Goal: Task Accomplishment & Management: Complete application form

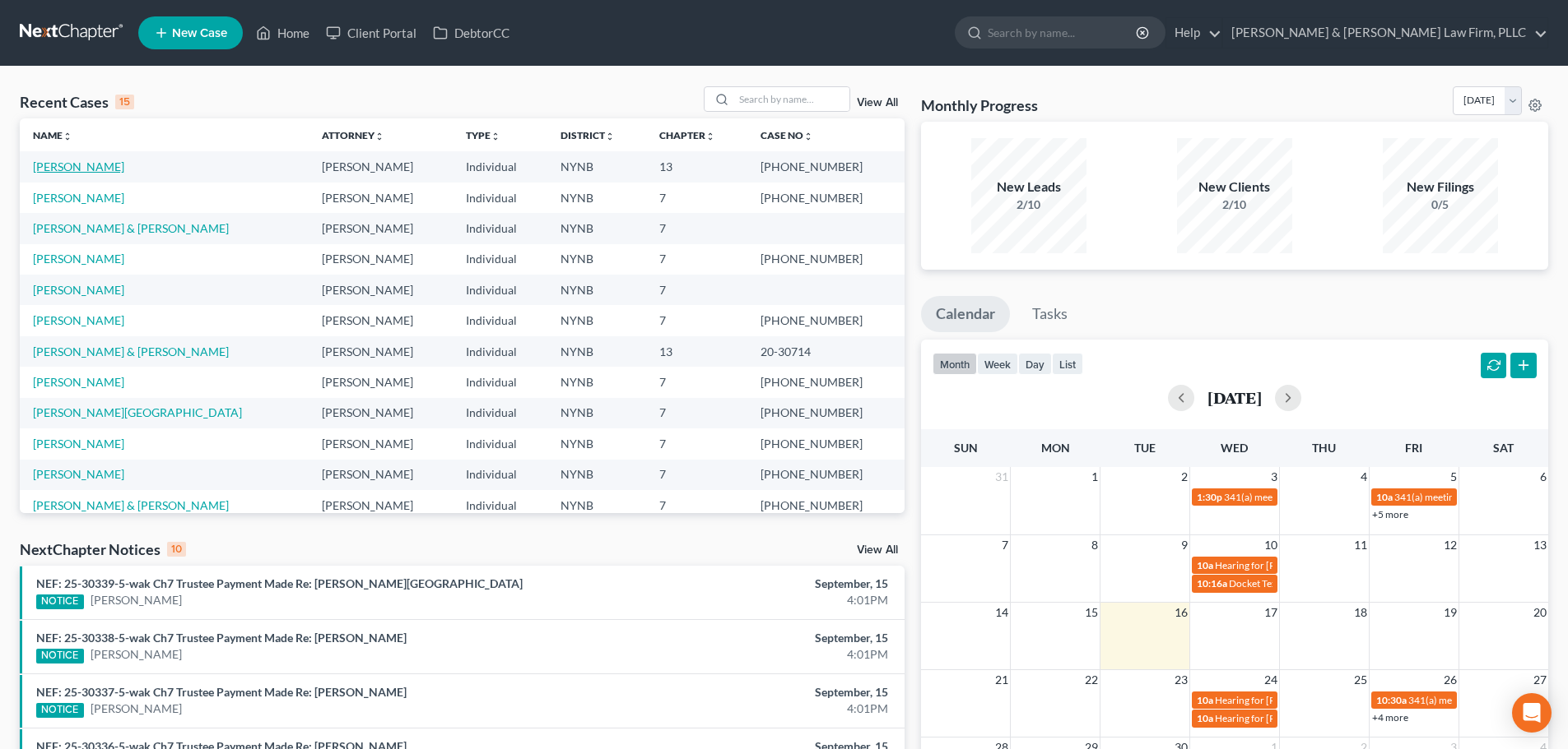
click at [79, 168] on link "[PERSON_NAME]" at bounding box center [78, 166] width 91 height 14
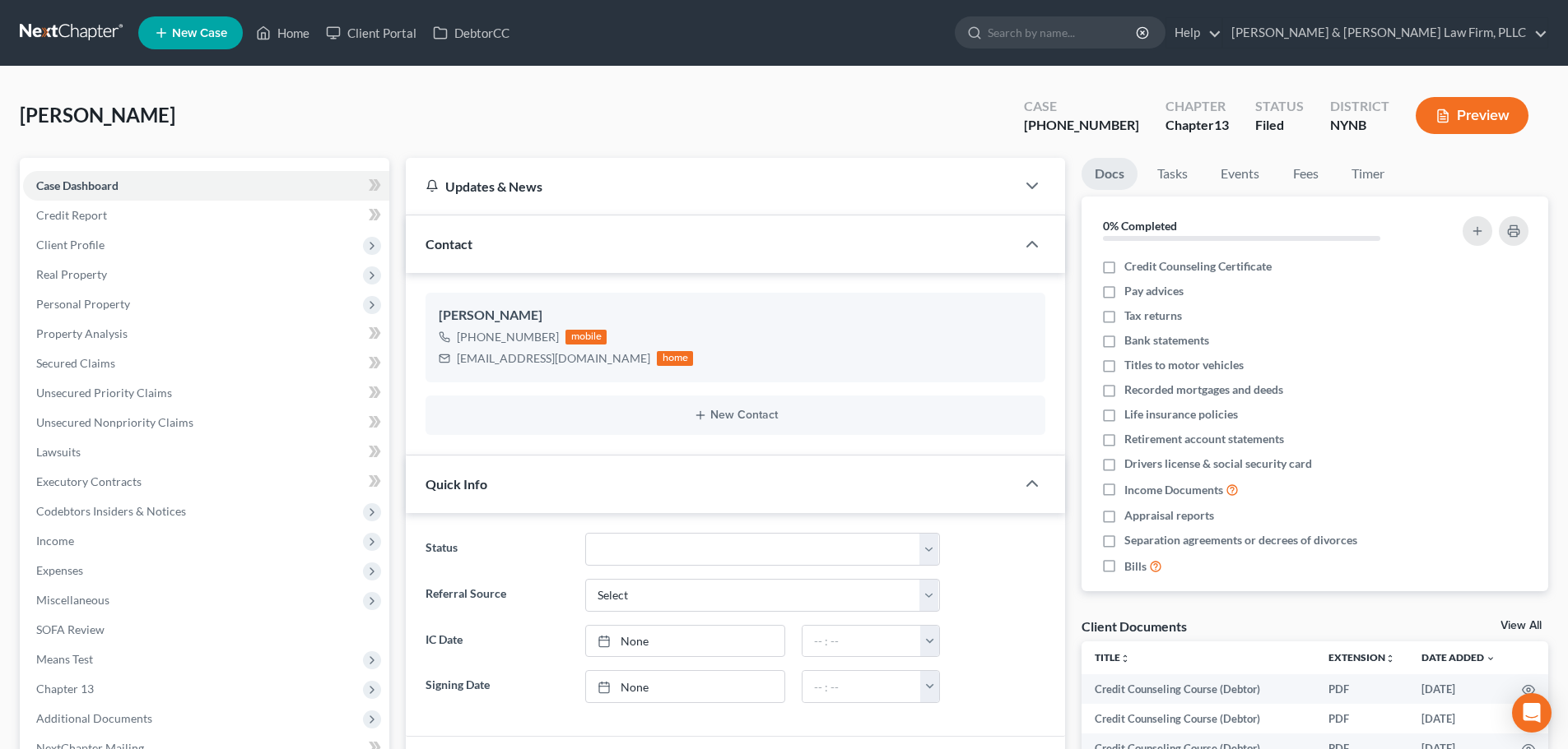
scroll to position [665, 0]
click at [70, 251] on span "Client Profile" at bounding box center [206, 245] width 366 height 29
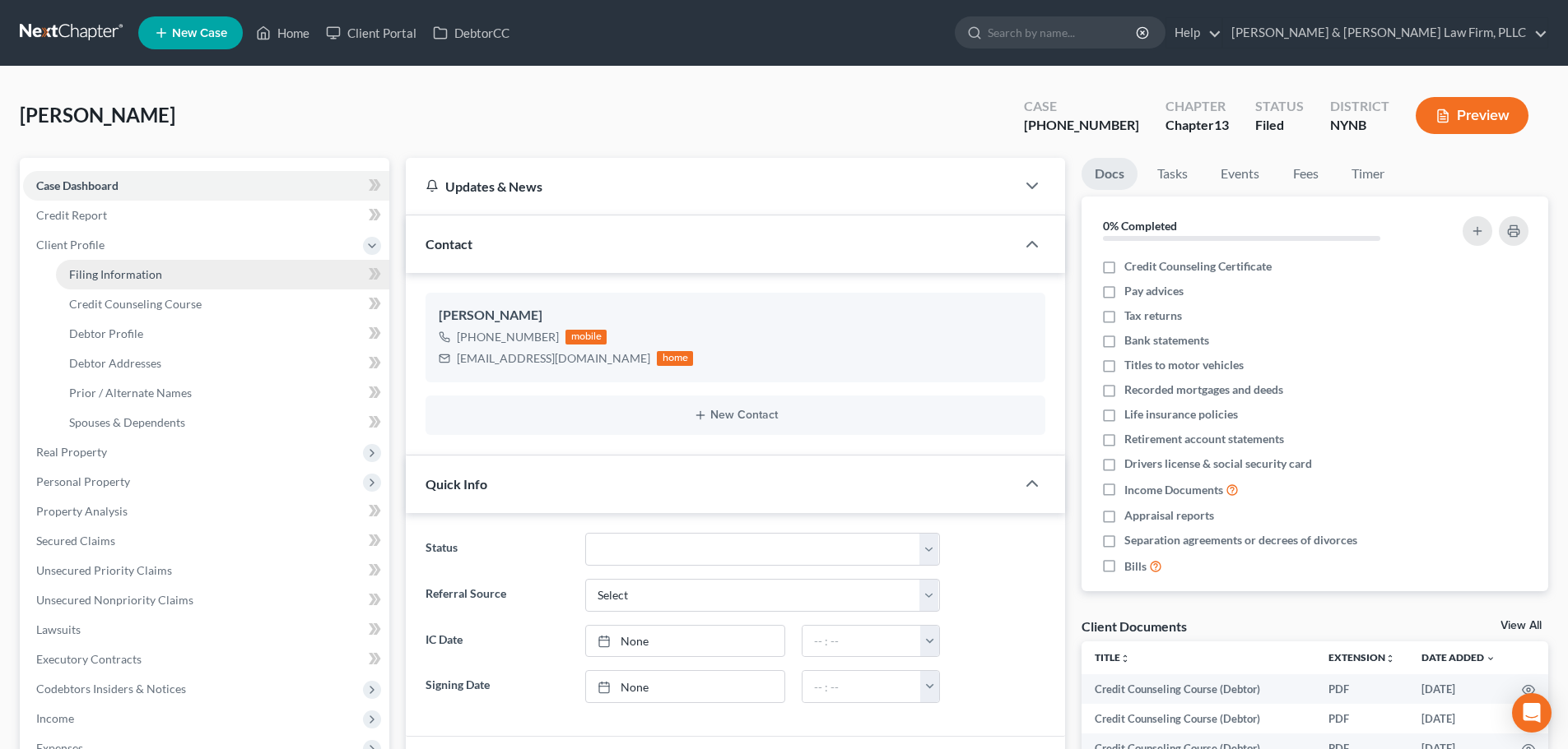
click at [90, 269] on span "Filing Information" at bounding box center [115, 274] width 93 height 14
select select "1"
select select "0"
select select "3"
select select "35"
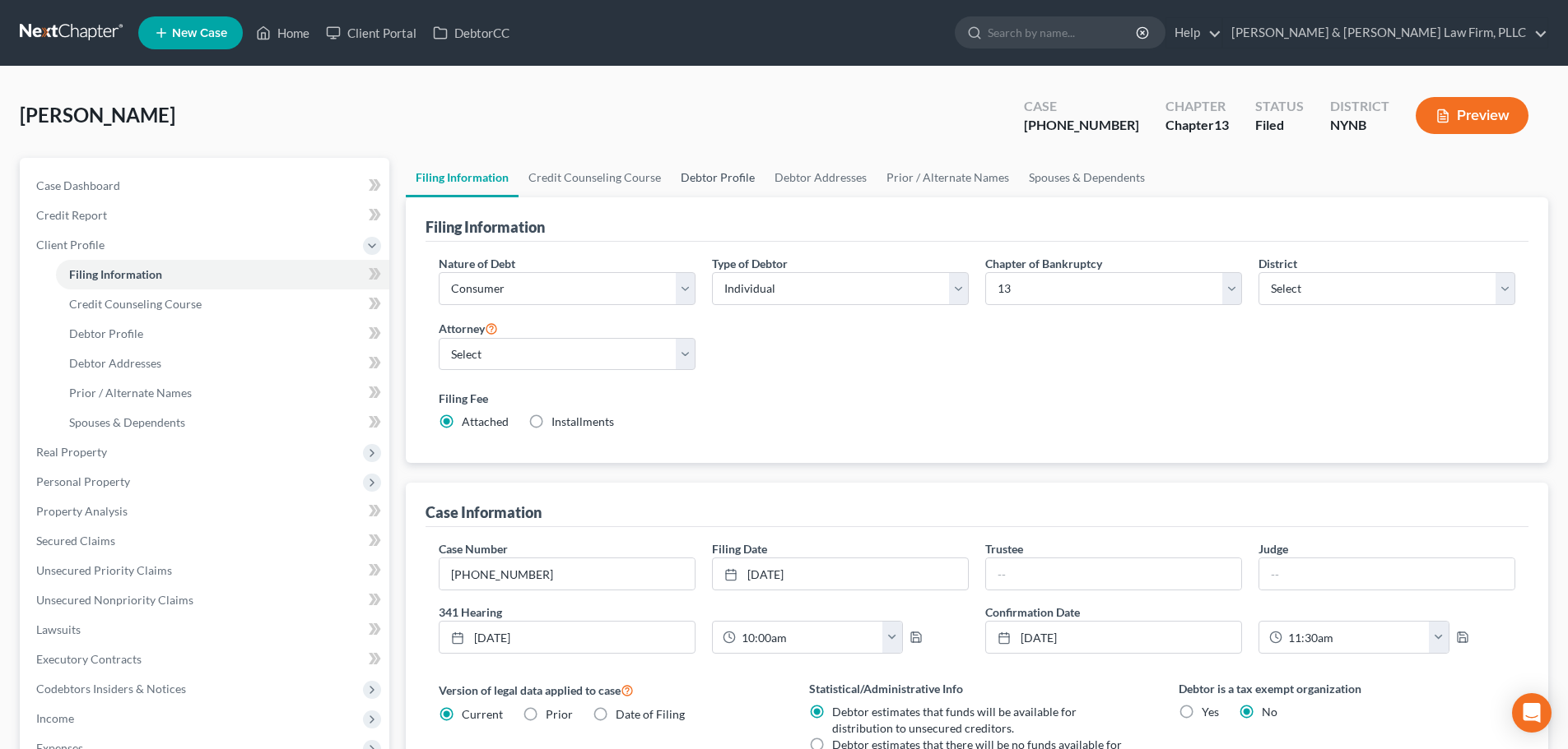
click at [717, 179] on link "Debtor Profile" at bounding box center [718, 177] width 94 height 39
select select "0"
select select "1"
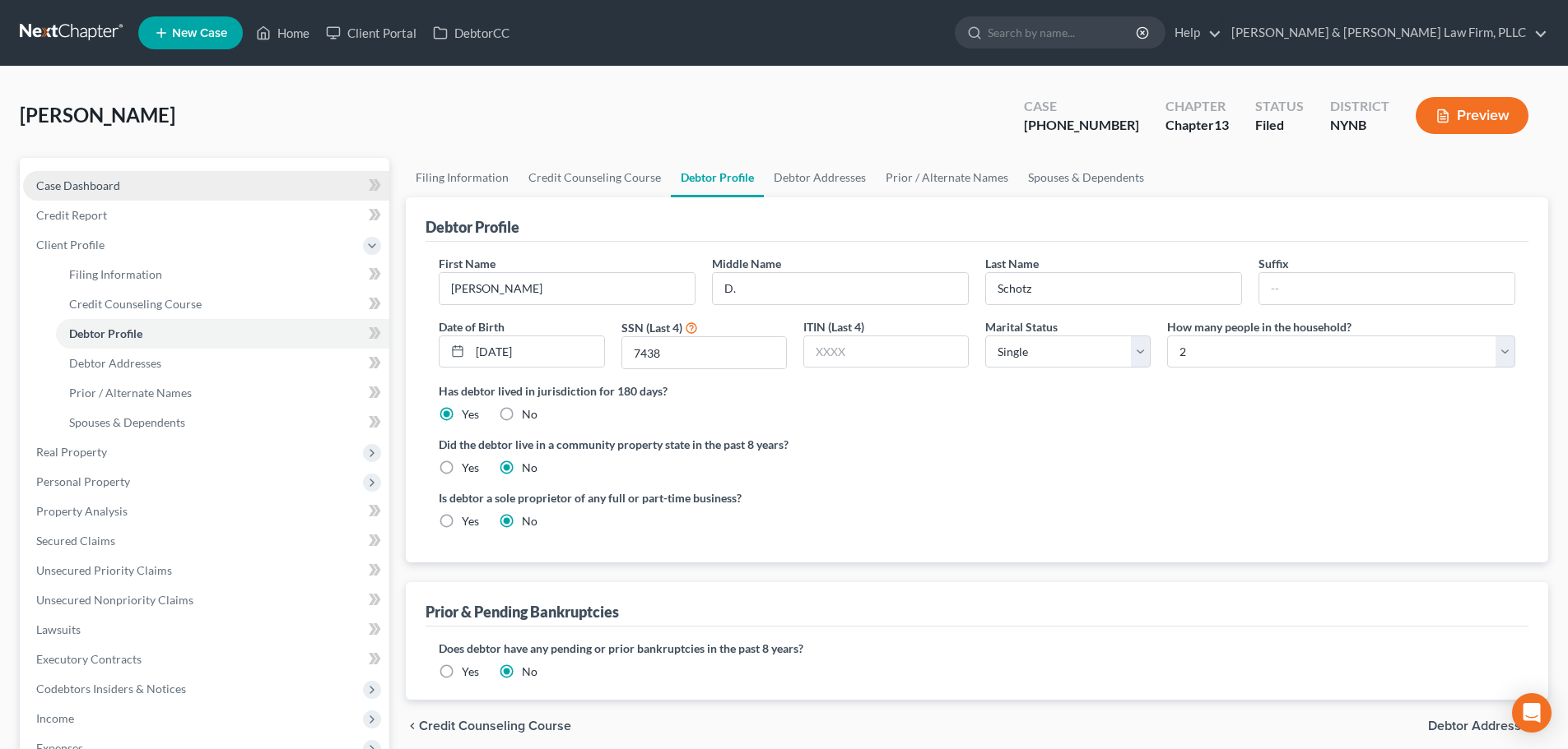
click at [84, 189] on span "Case Dashboard" at bounding box center [78, 185] width 84 height 14
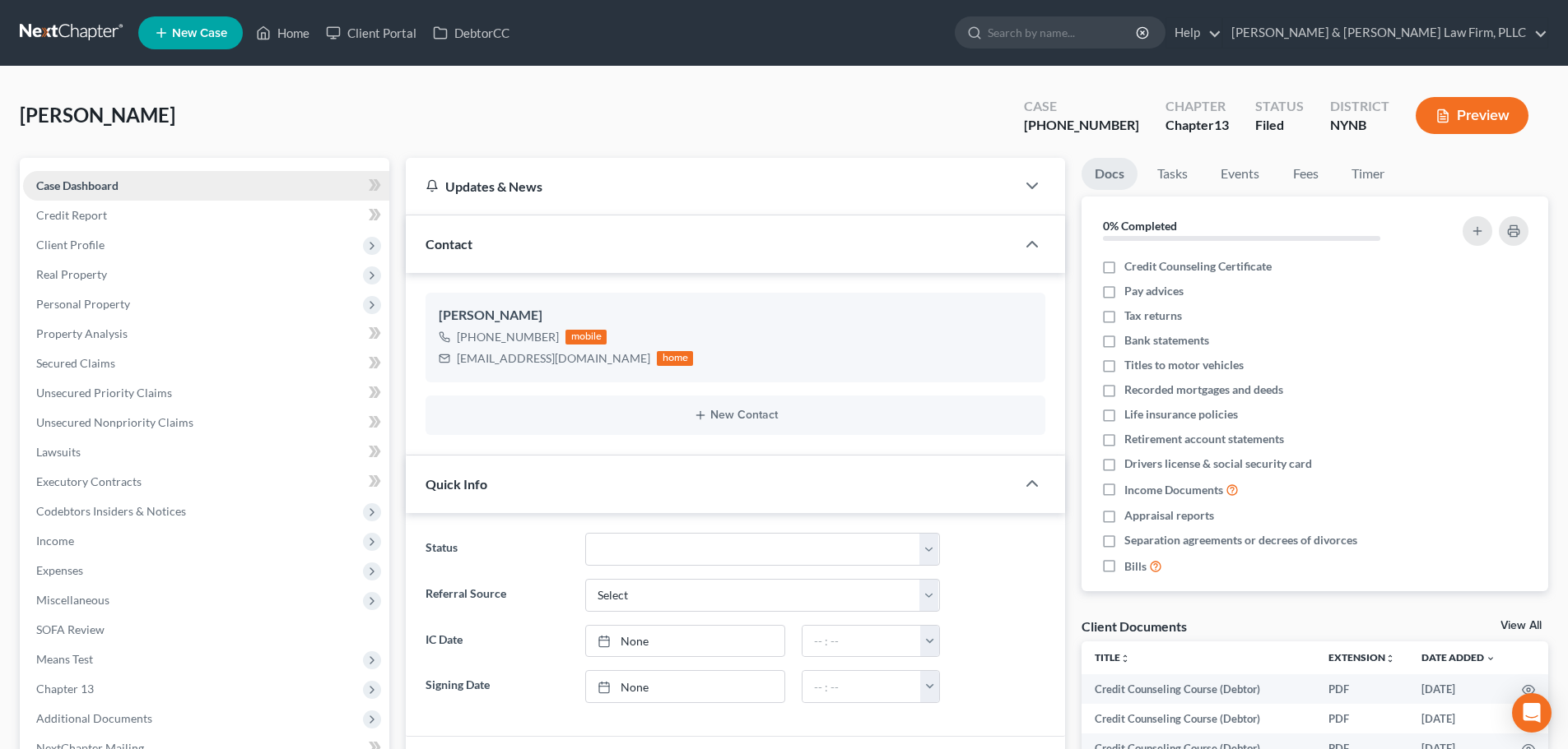
scroll to position [665, 0]
click at [297, 35] on link "Home" at bounding box center [283, 33] width 70 height 29
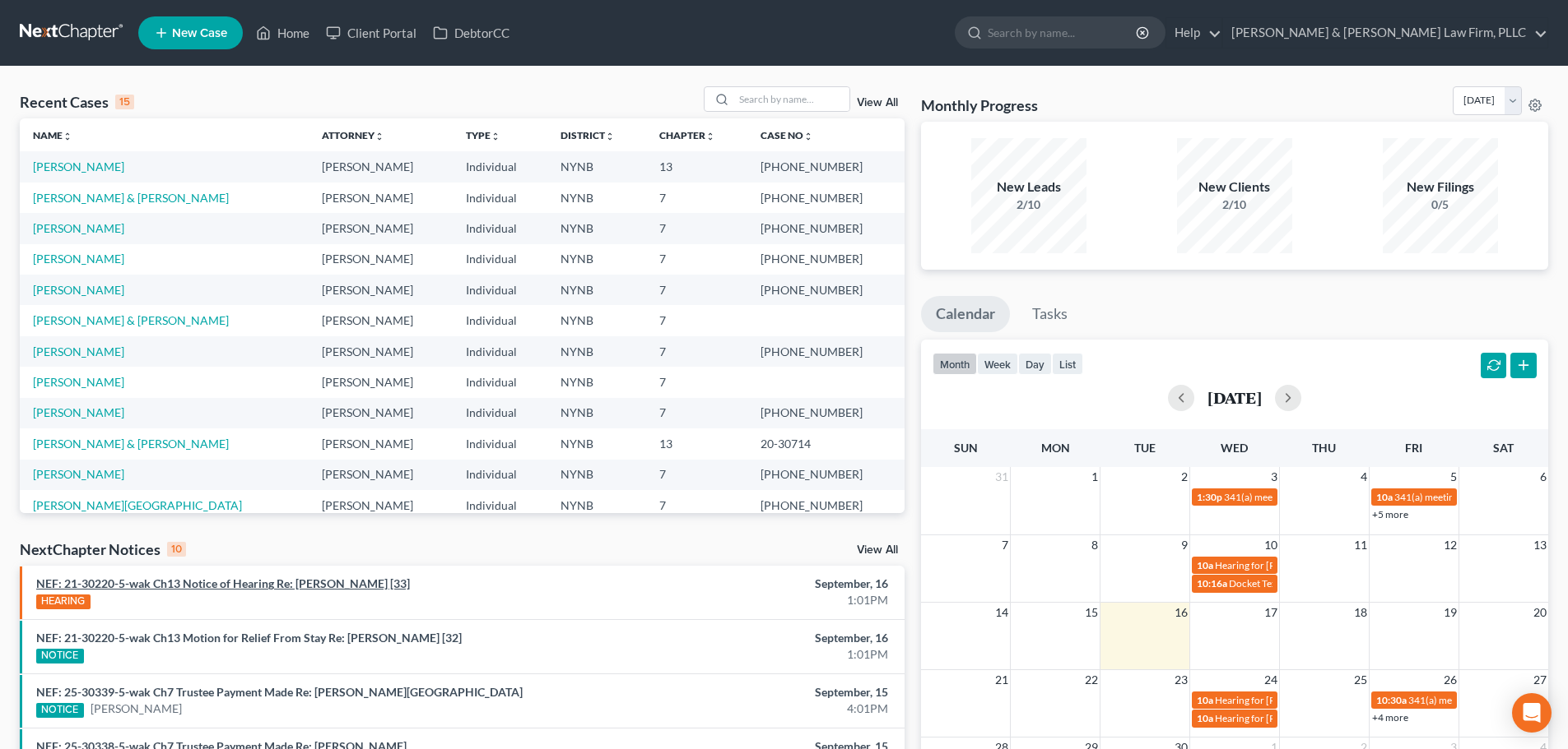
click at [299, 582] on link "NEF: 21-30220-5-wak Ch13 Notice of Hearing Re: [PERSON_NAME] [33]" at bounding box center [222, 584] width 373 height 14
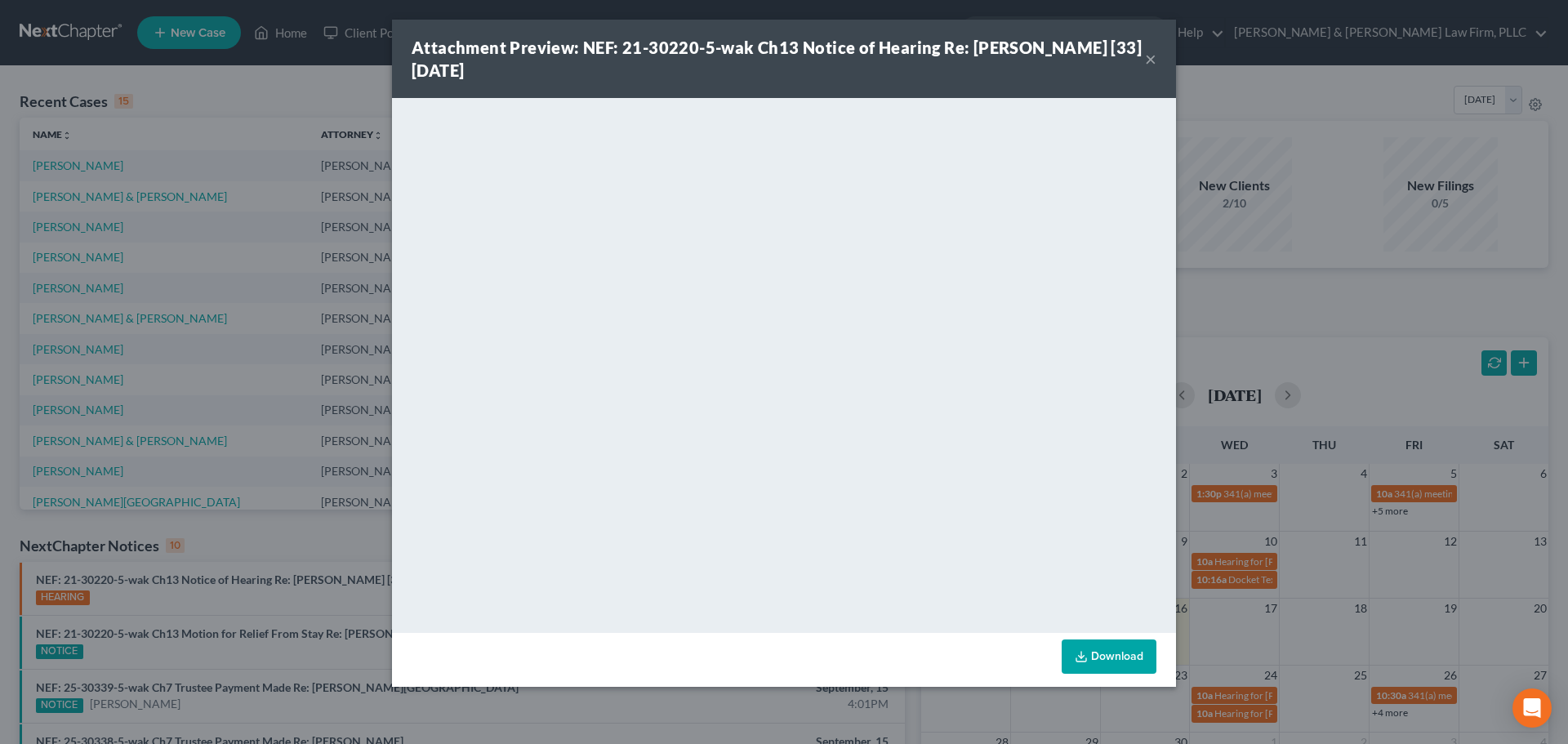
click at [1149, 61] on button "×" at bounding box center [1151, 59] width 12 height 20
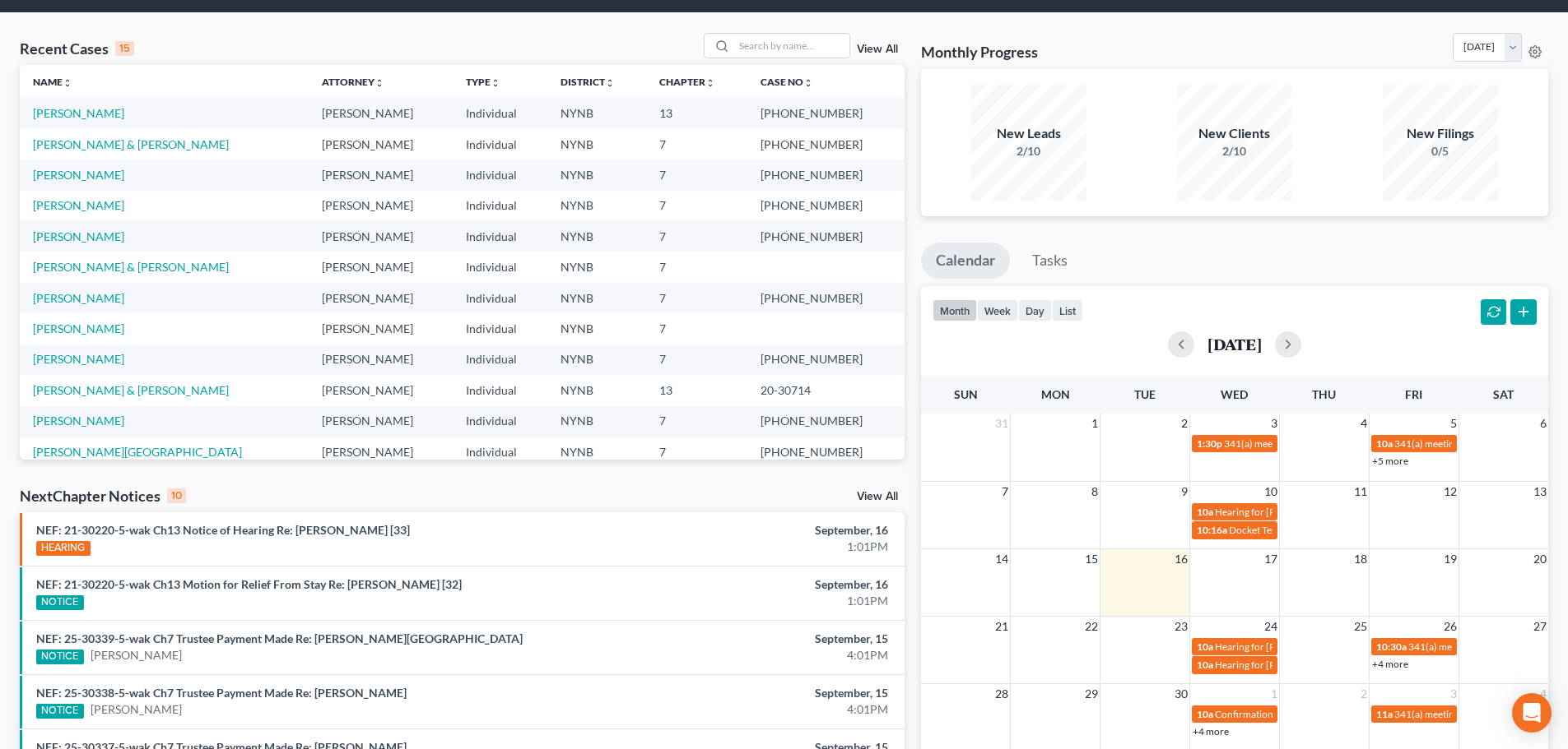
scroll to position [83, 0]
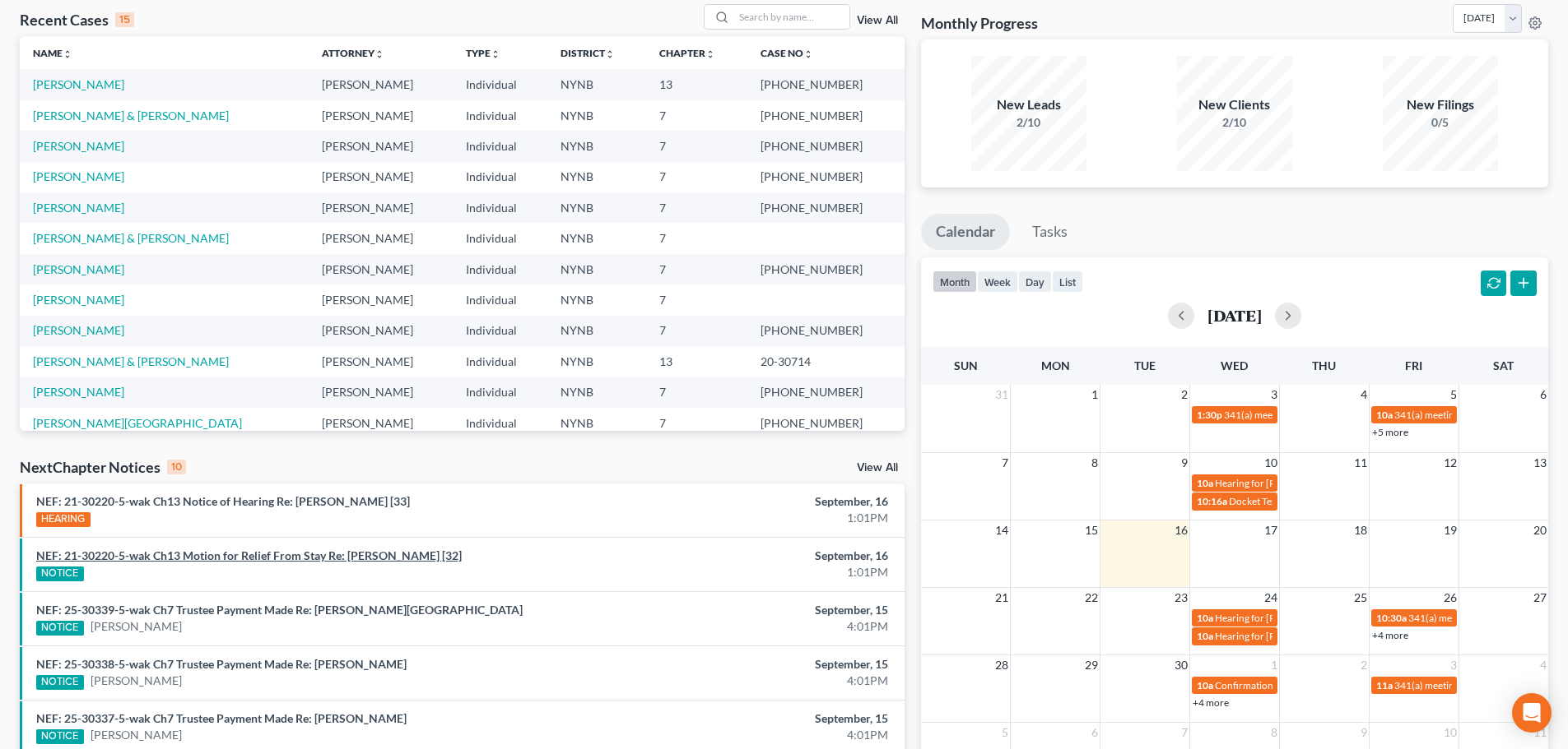
click at [305, 556] on link "NEF: 21-30220-5-wak Ch13 Motion for Relief From Stay Re: [PERSON_NAME] [32]" at bounding box center [248, 555] width 425 height 14
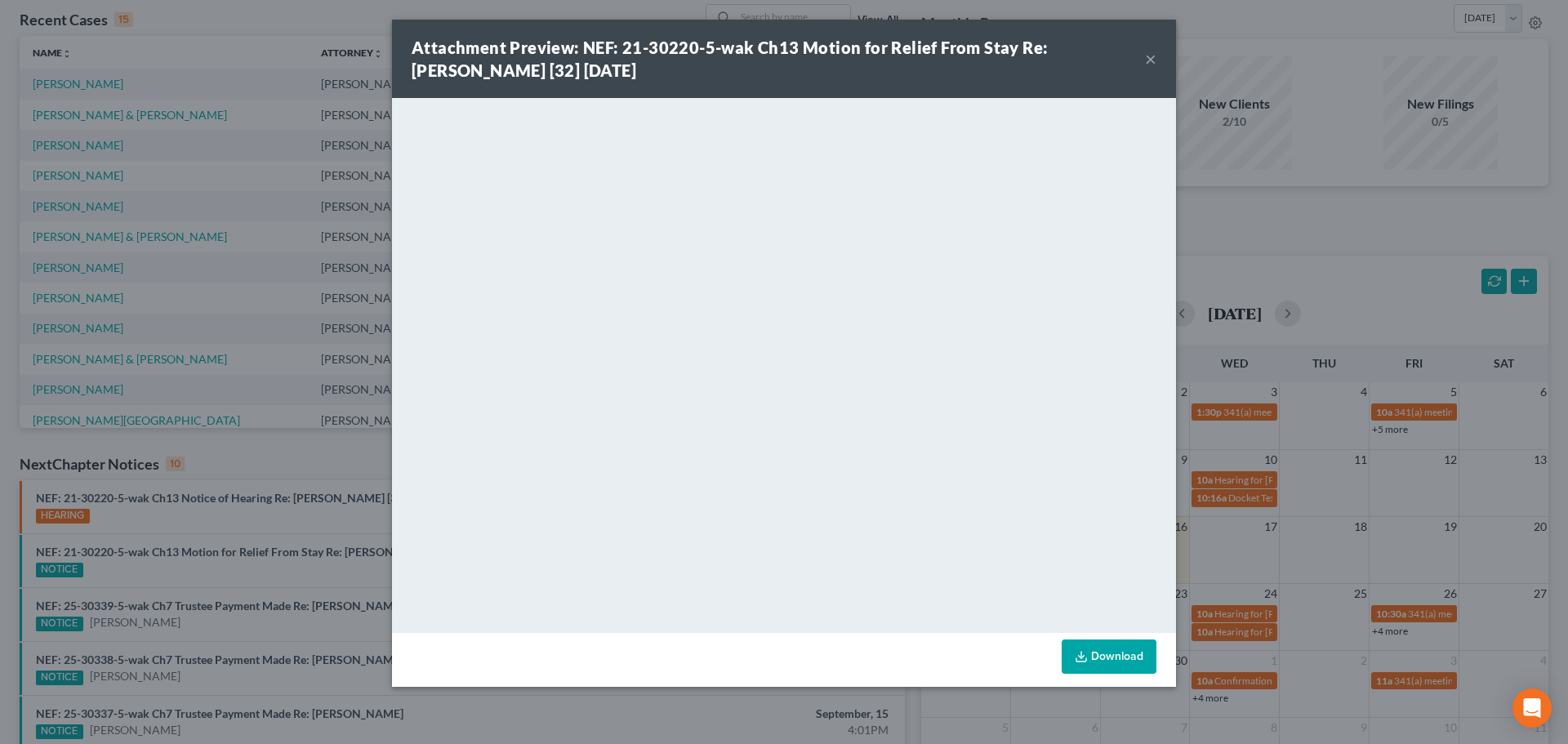
click at [1153, 63] on button "×" at bounding box center [1151, 59] width 12 height 20
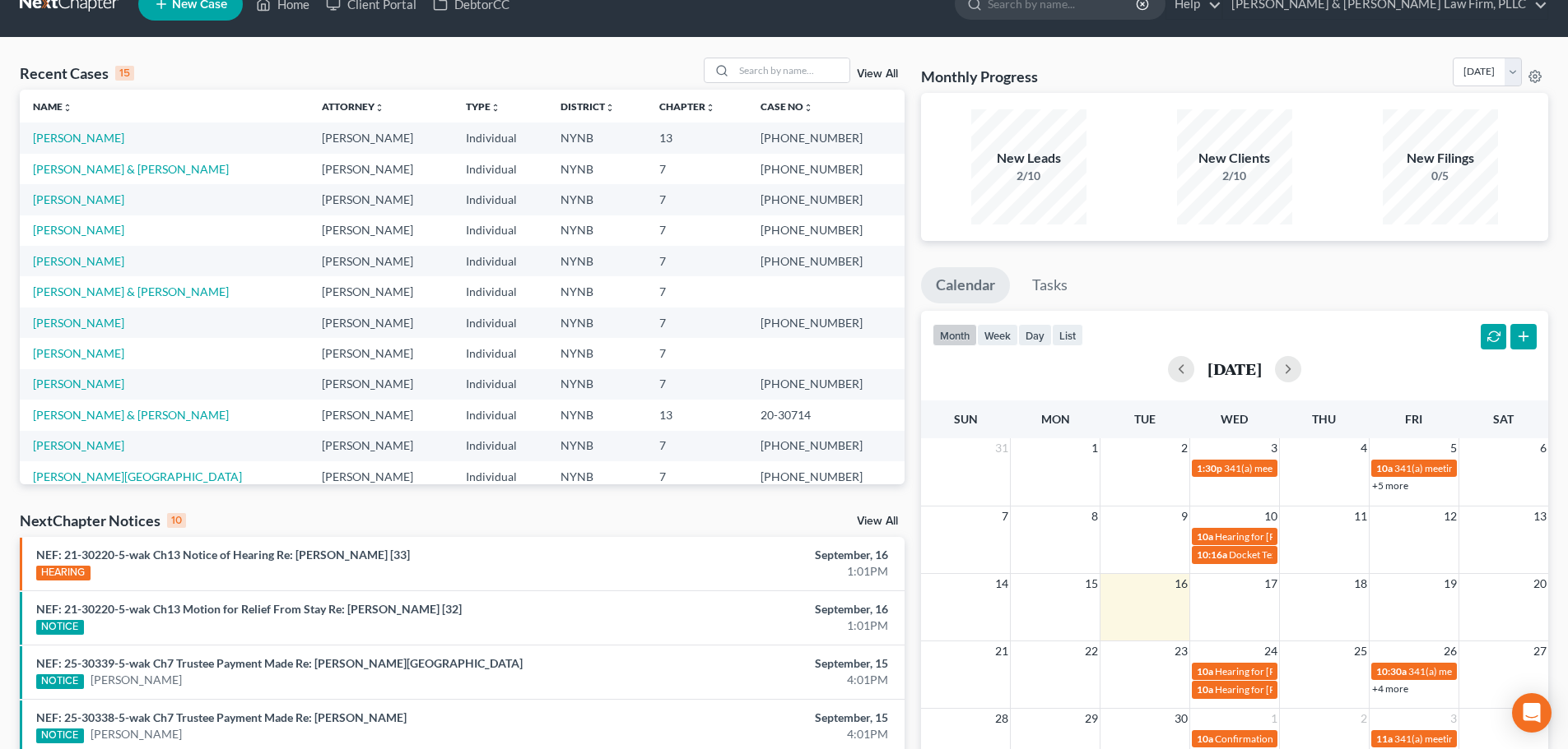
scroll to position [0, 0]
